Goal: Information Seeking & Learning: Learn about a topic

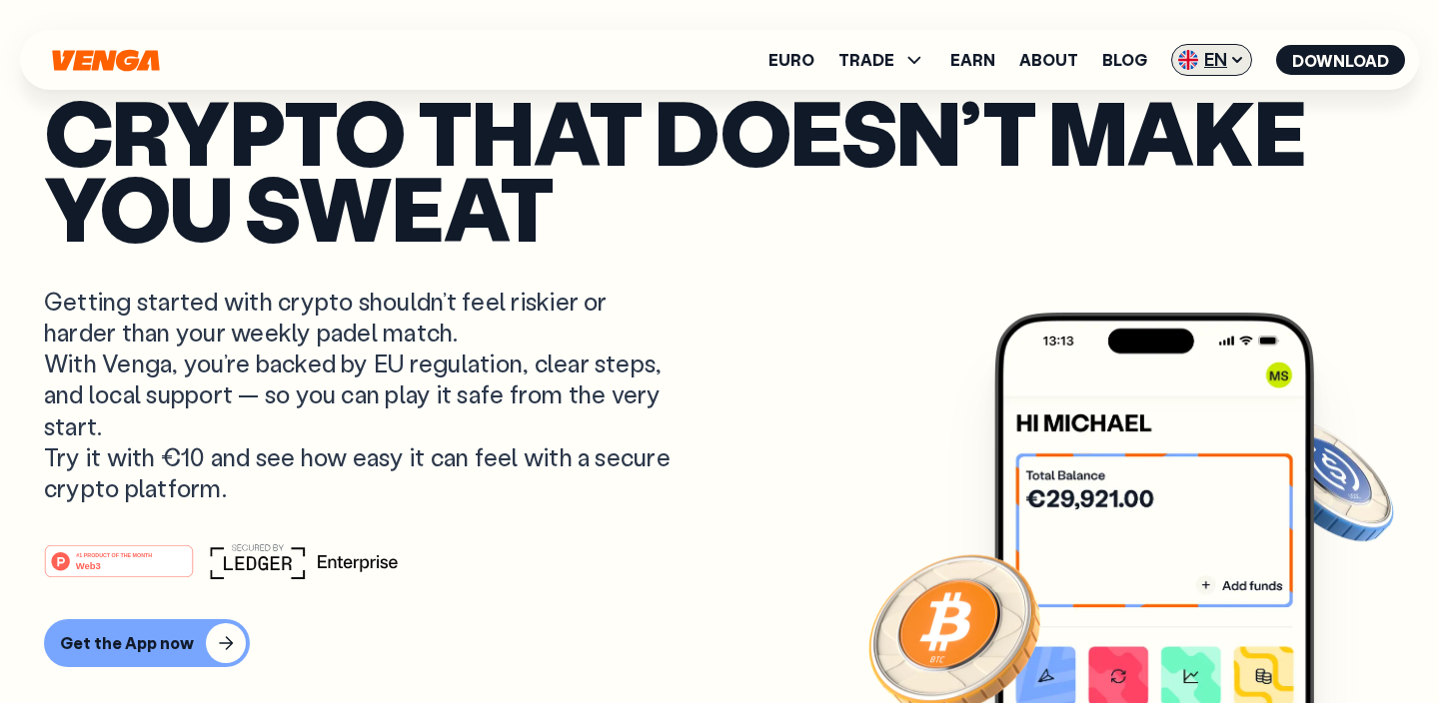
click at [1235, 54] on icon at bounding box center [1237, 60] width 16 height 16
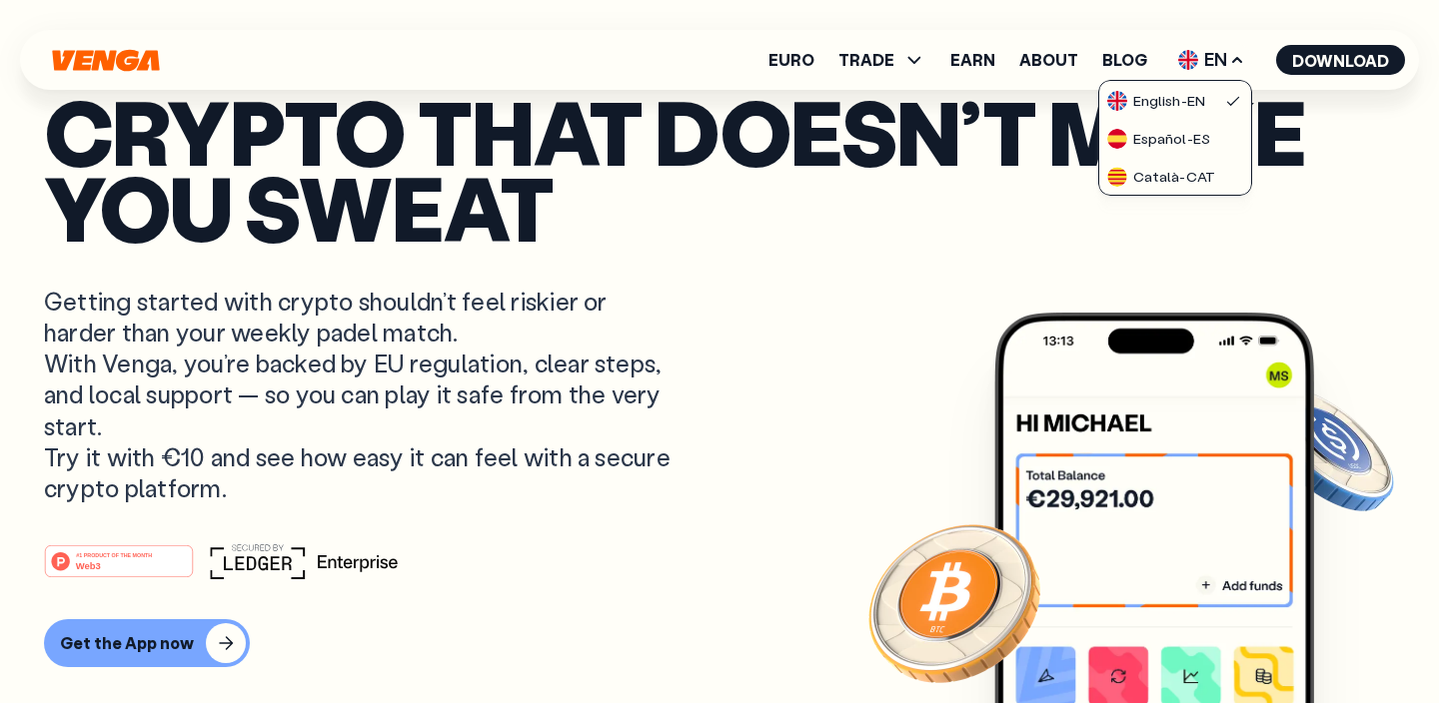
click at [744, 421] on article "Crypto that doesn’t make you sweat Getting started with crypto shouldn’t feel r…" at bounding box center [719, 391] width 1351 height 597
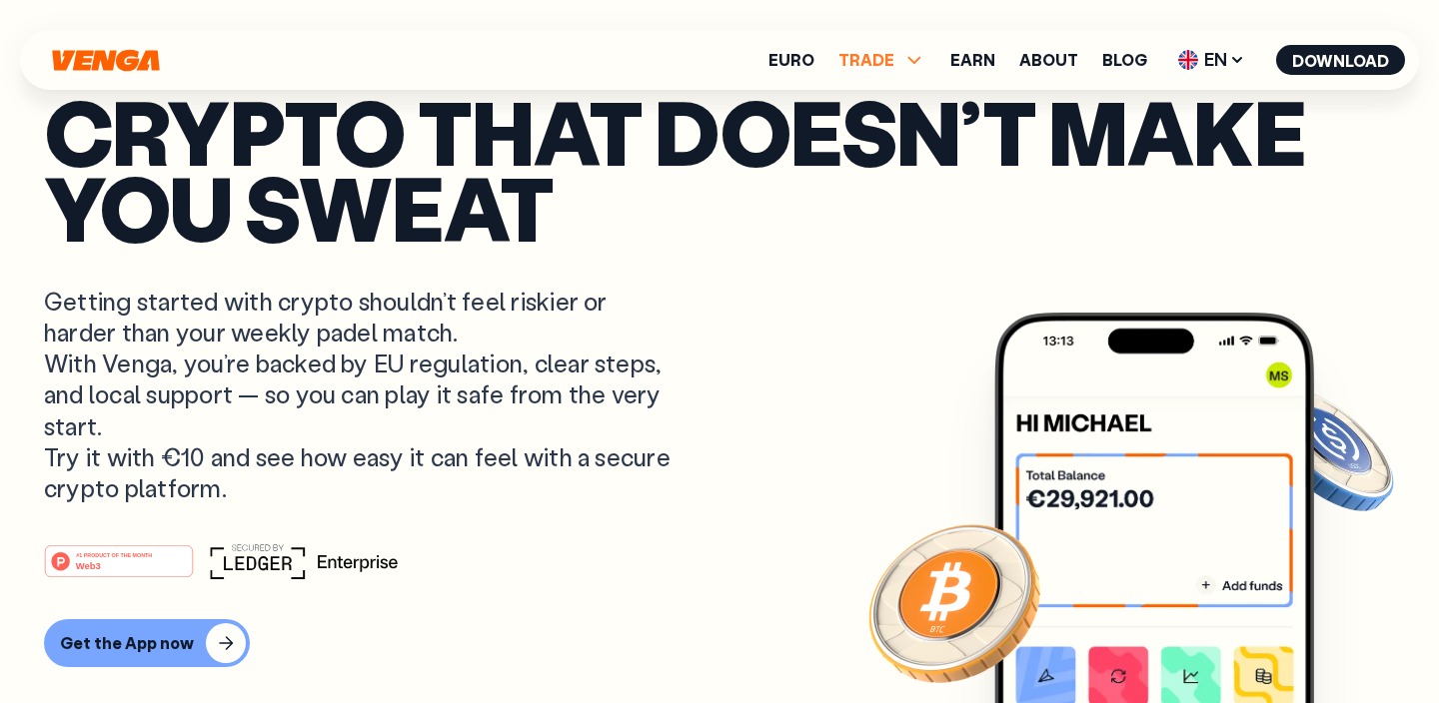
scroll to position [282, 0]
click at [907, 55] on icon at bounding box center [914, 60] width 24 height 24
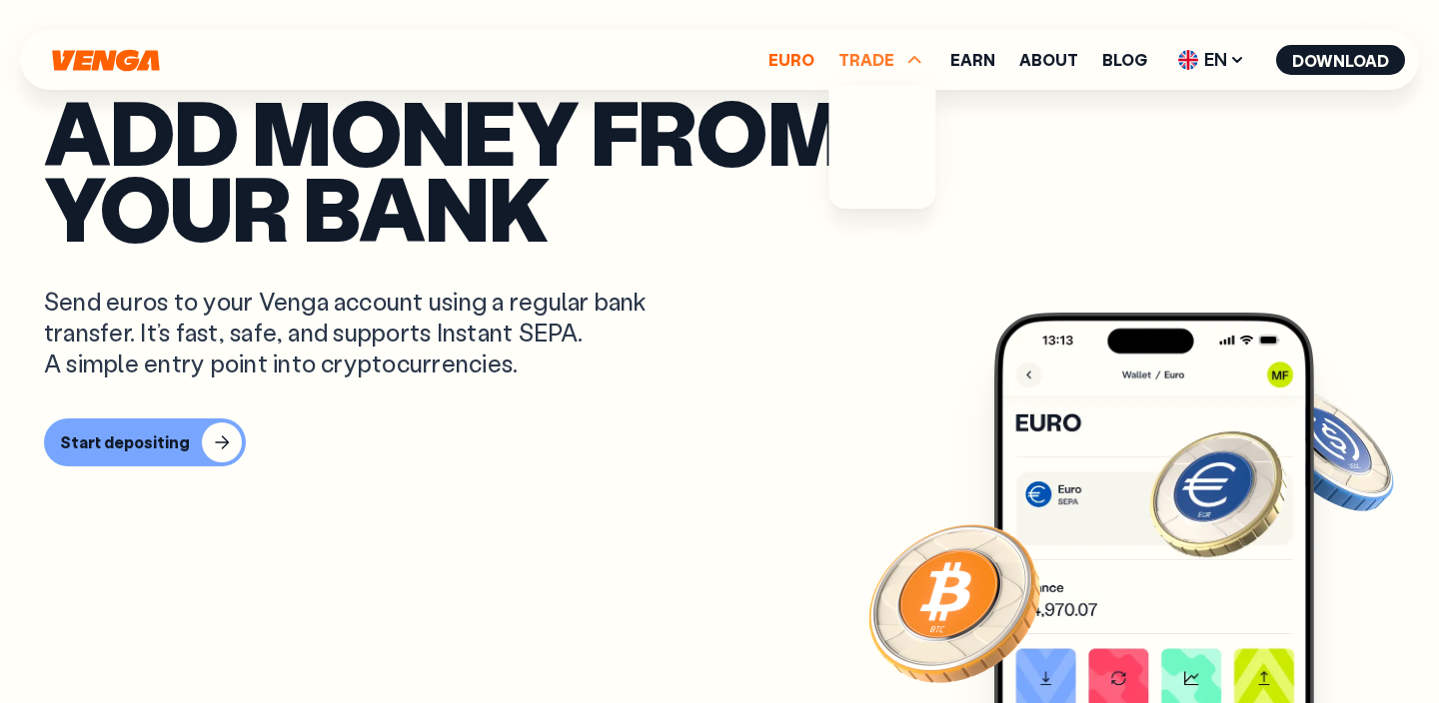
click at [801, 59] on link "Euro" at bounding box center [791, 60] width 46 height 16
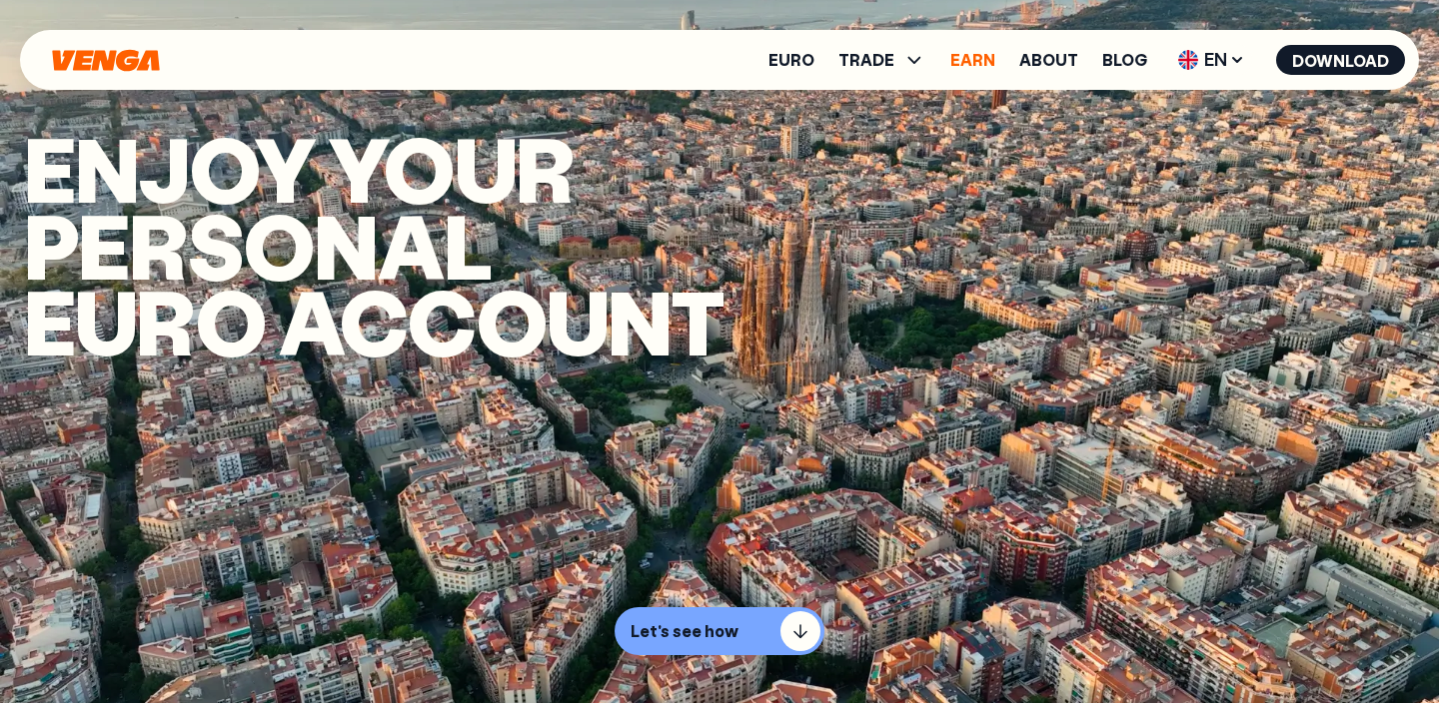
click at [974, 63] on link "Earn" at bounding box center [972, 60] width 45 height 16
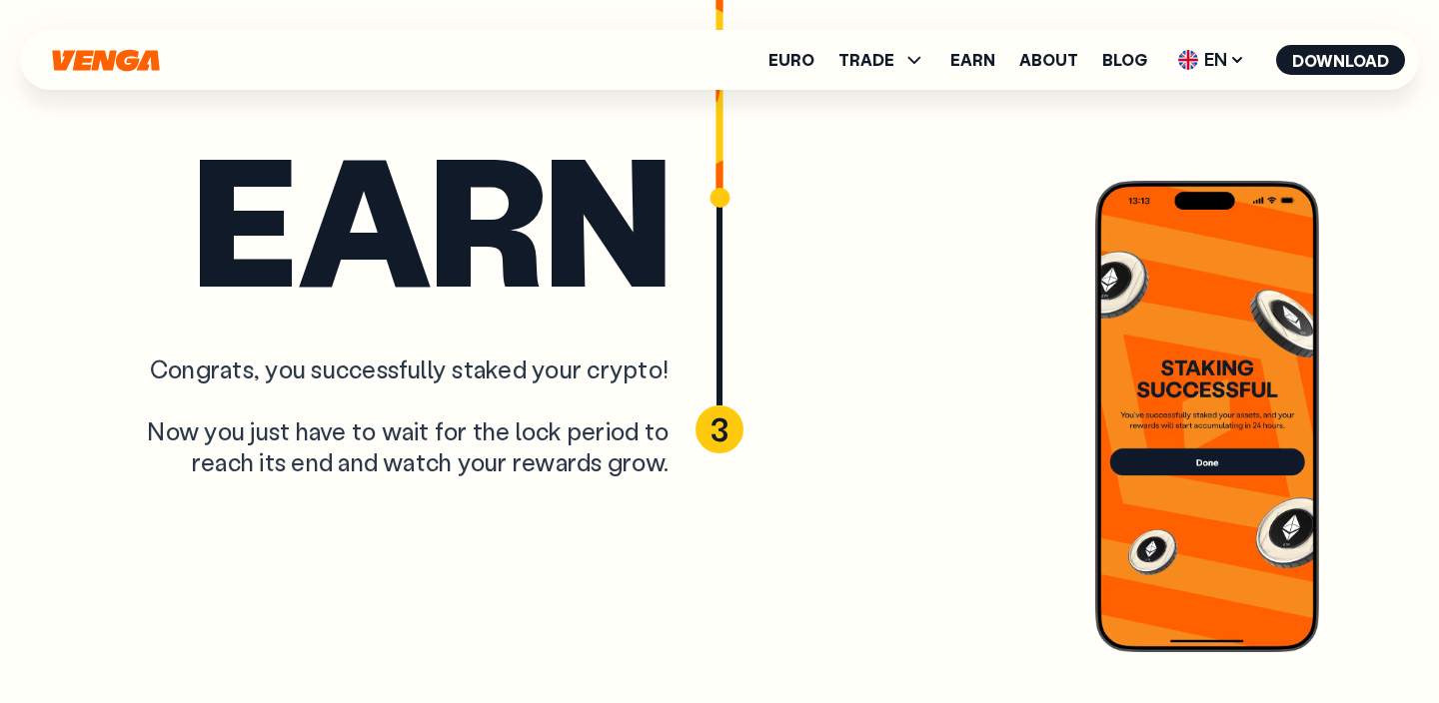
scroll to position [6210, 0]
click at [138, 57] on icon "Home" at bounding box center [106, 60] width 112 height 23
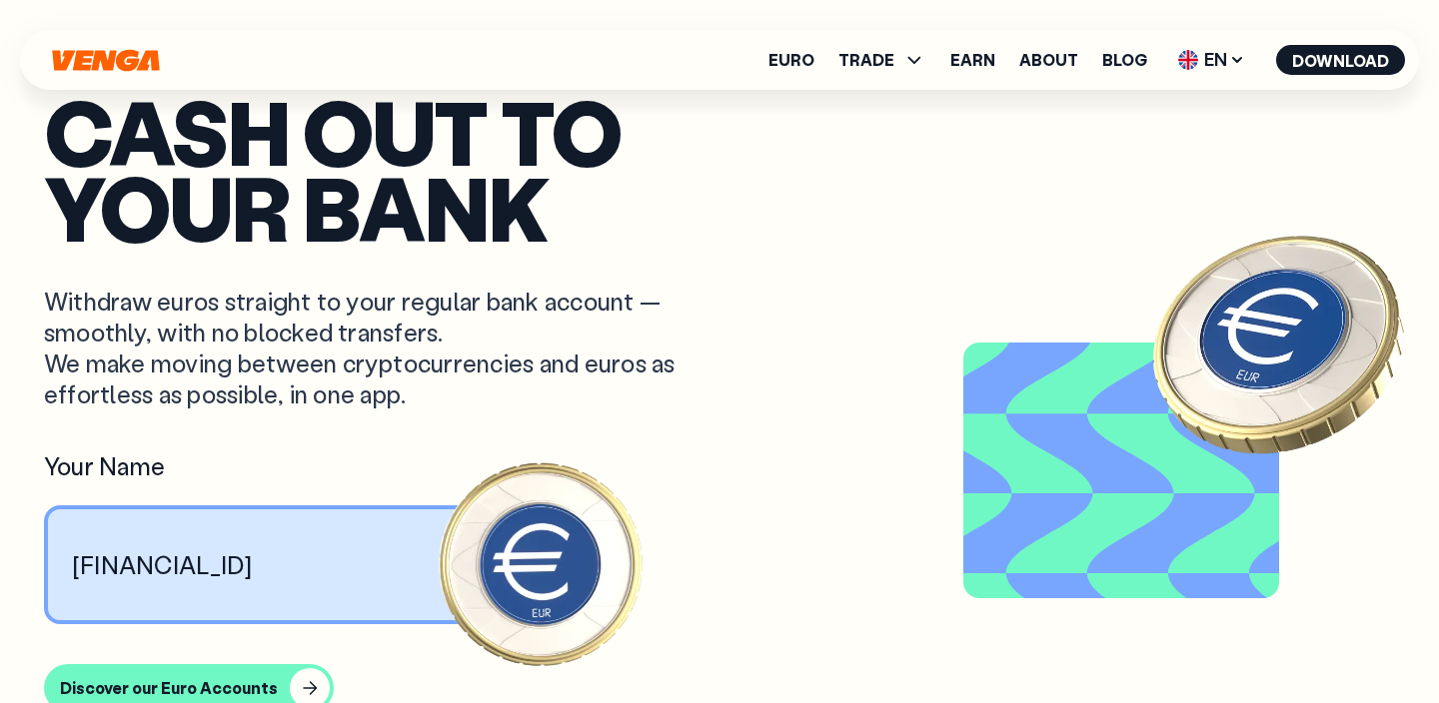
scroll to position [1331, 0]
